Goal: Task Accomplishment & Management: Use online tool/utility

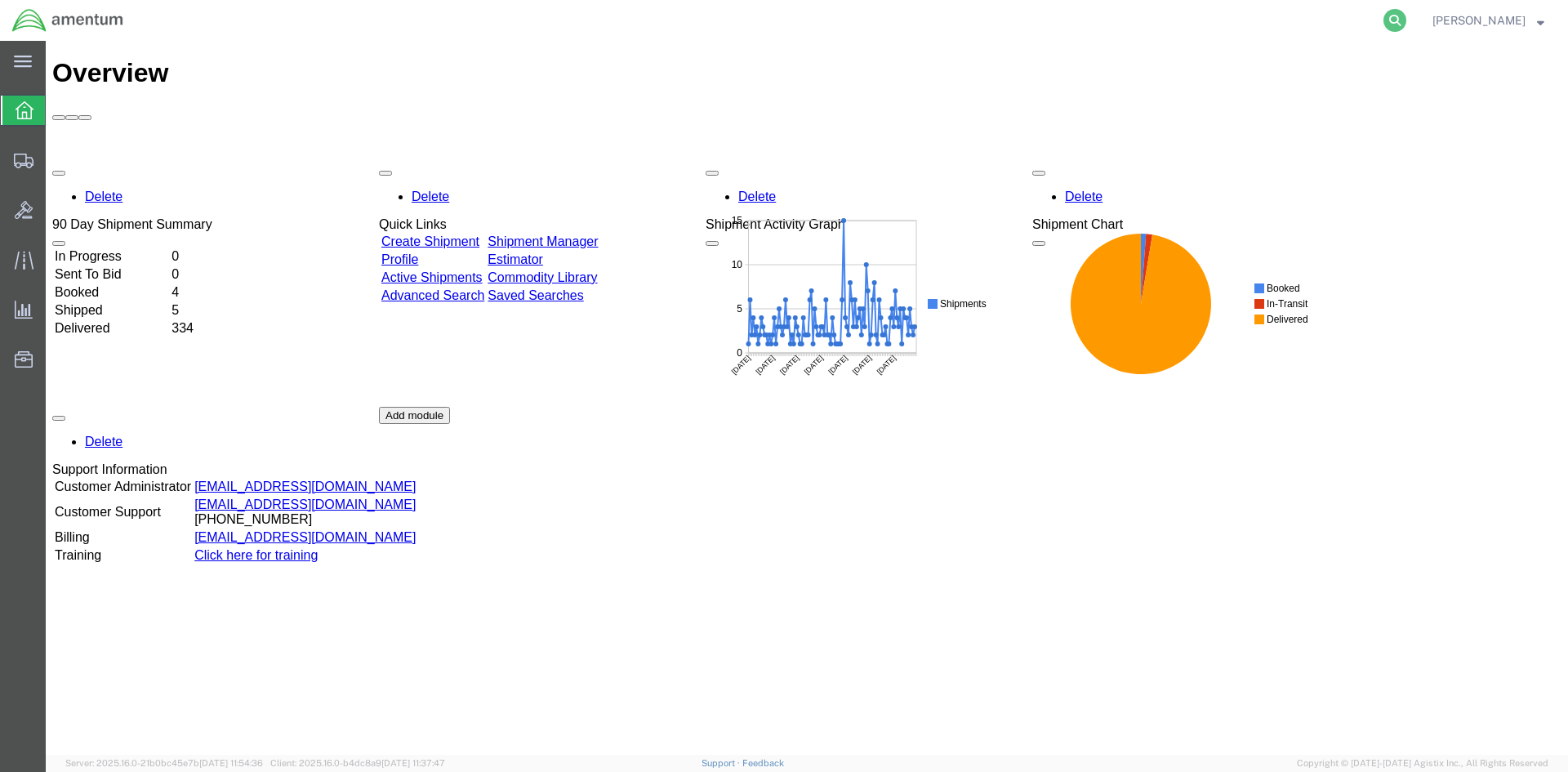
click at [1406, 20] on icon at bounding box center [1395, 21] width 23 height 23
click at [1024, 17] on input "search" at bounding box center [1135, 20] width 496 height 39
paste input "RR6332519500013"
type input "R"
paste input "S633-25227-2444"
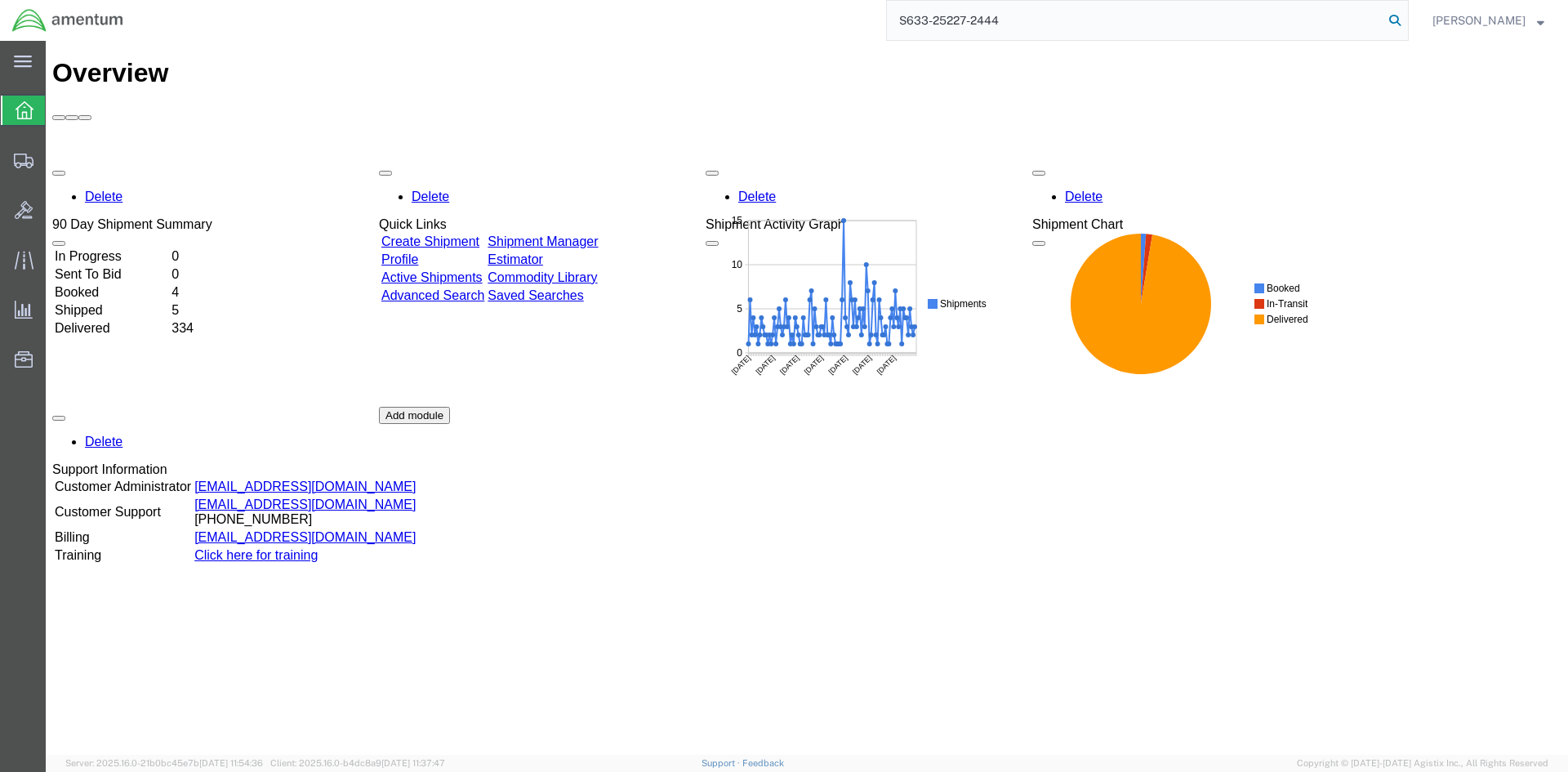
type input "S633-25227-2444"
click at [1406, 20] on icon at bounding box center [1395, 21] width 23 height 23
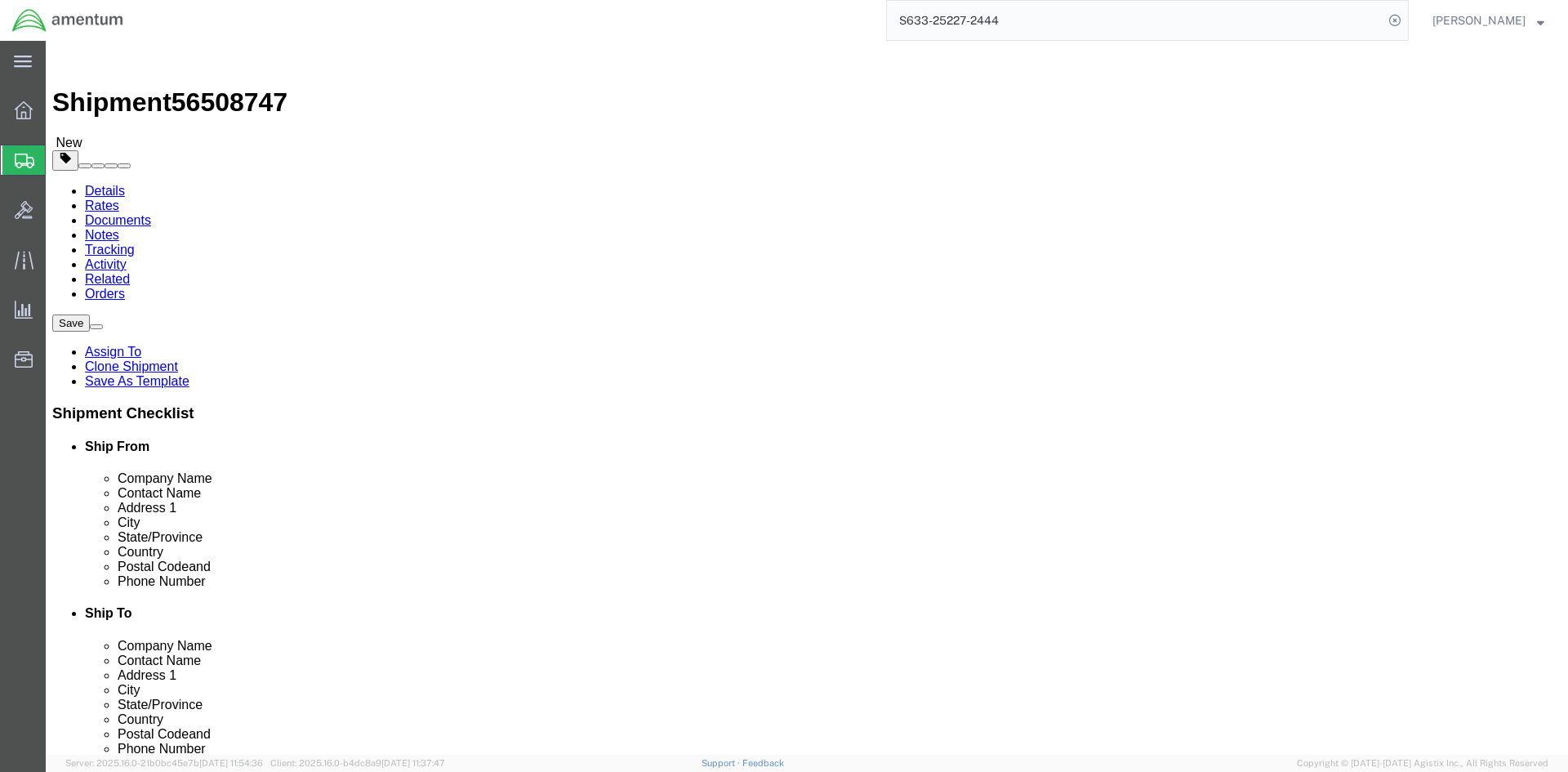
select select "42718"
select select
click input "404.767.5800"
type input "[PHONE_NUMBER]"
click button "Rate Shipment"
